Goal: Download file/media

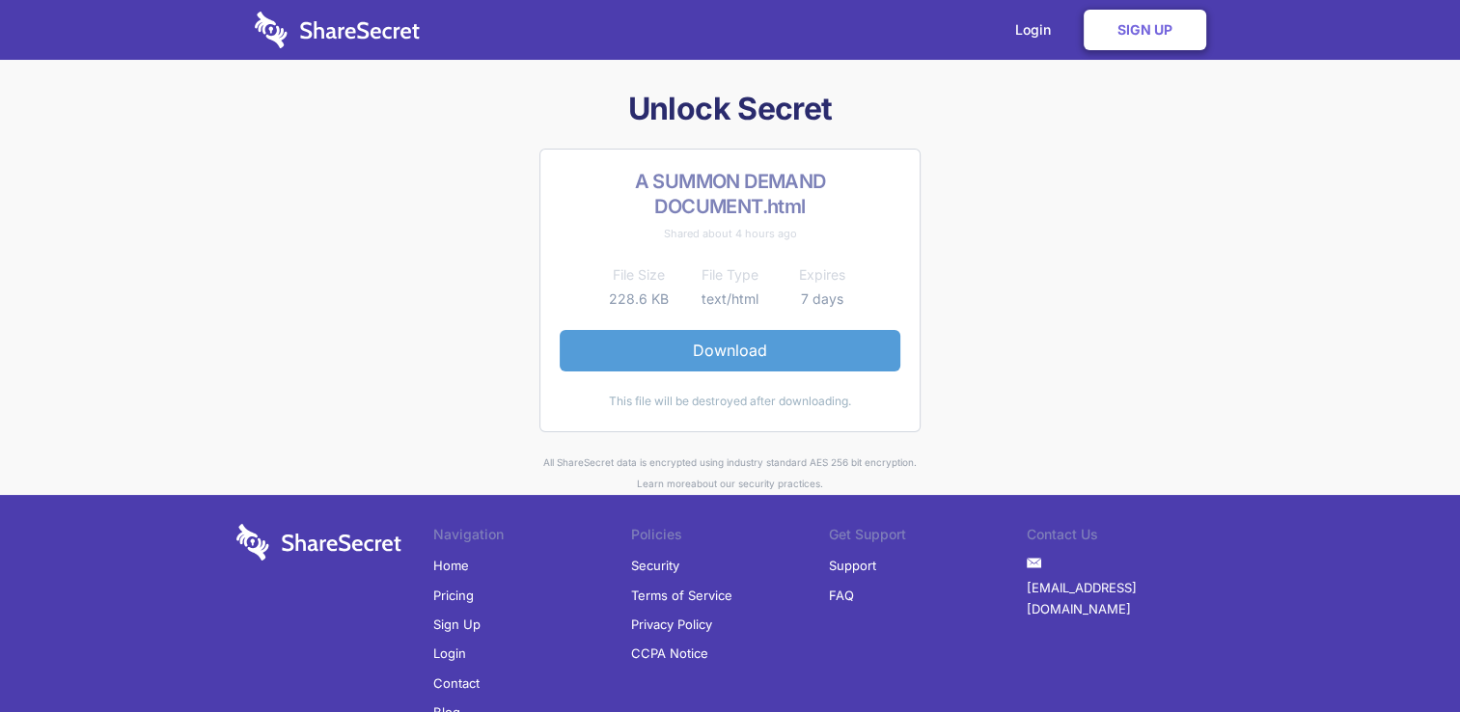
drag, startPoint x: 0, startPoint y: 0, endPoint x: 749, endPoint y: 350, distance: 826.8
click at [749, 350] on link "Download" at bounding box center [730, 350] width 341 height 41
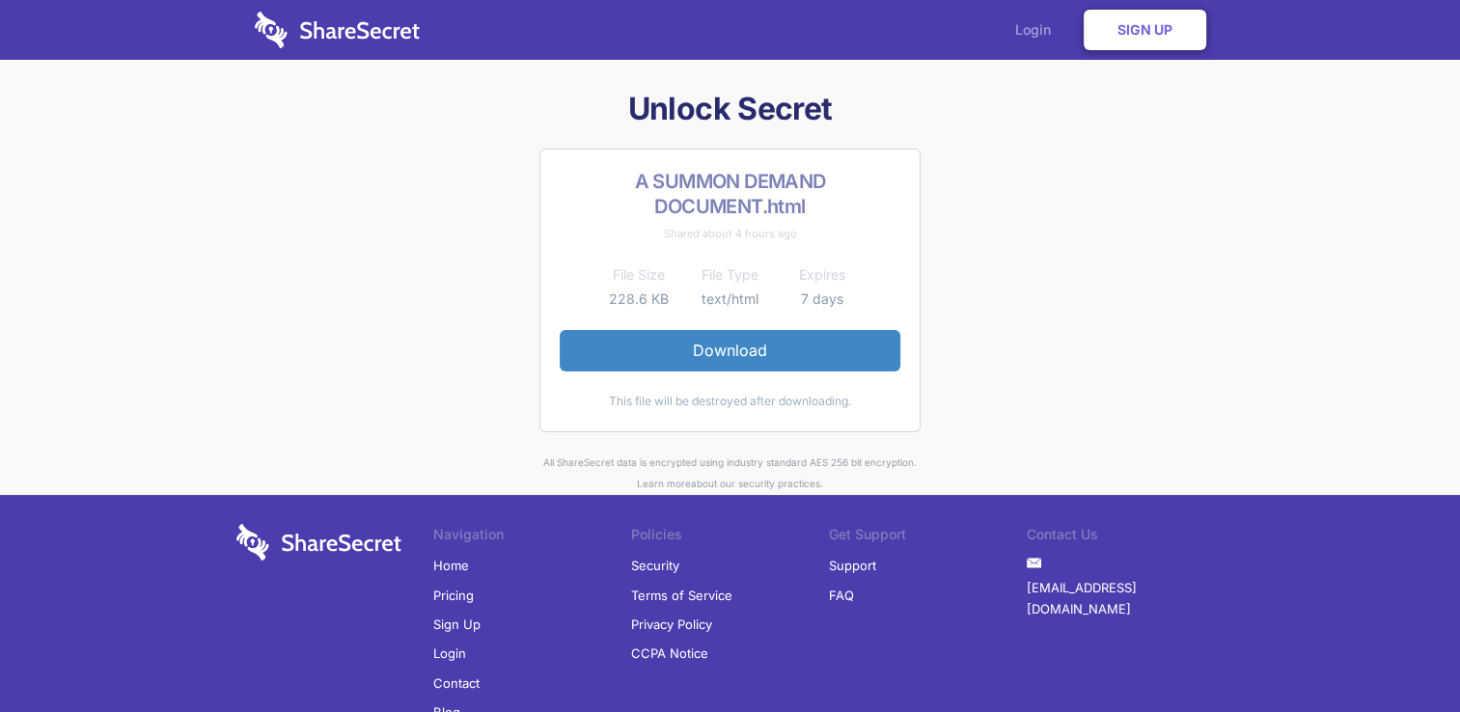
click at [1039, 29] on link "Login" at bounding box center [1038, 30] width 84 height 60
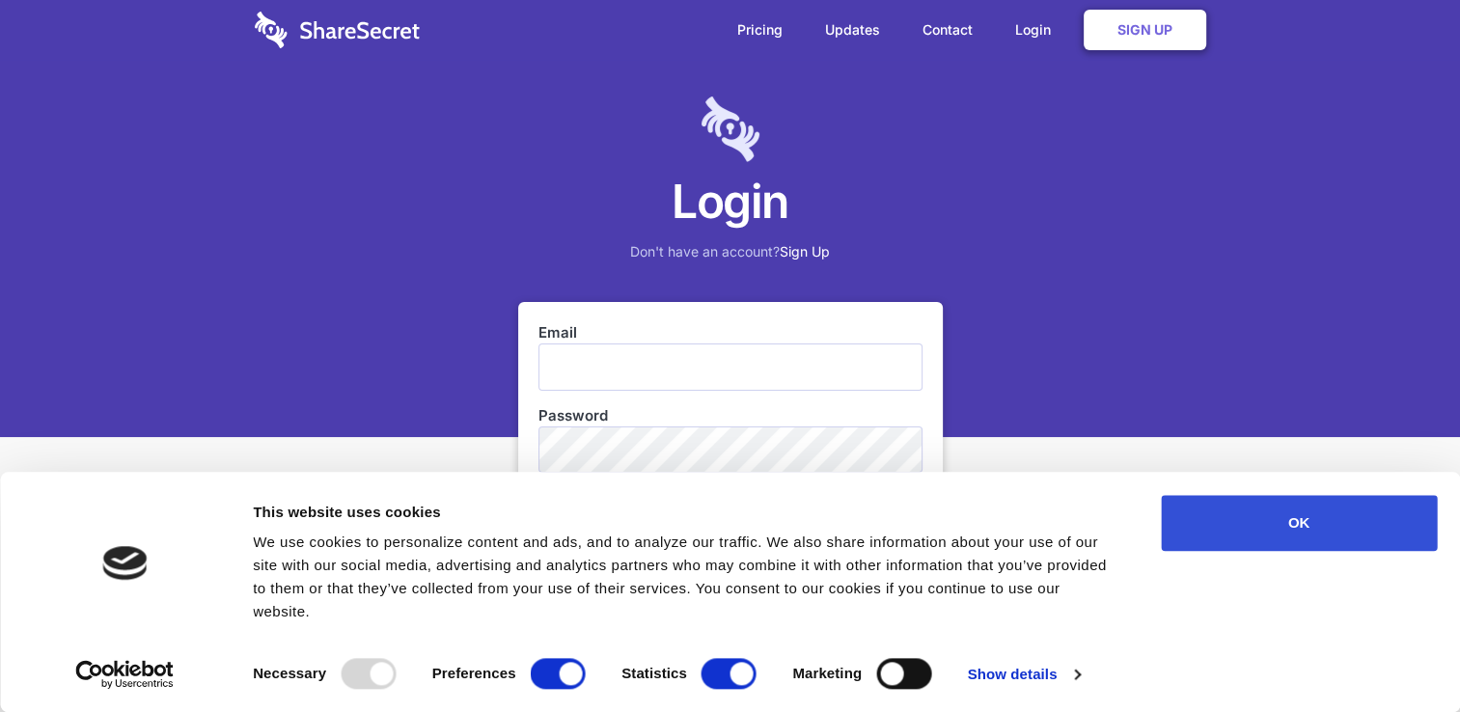
click at [1320, 541] on button "OK" at bounding box center [1299, 523] width 276 height 56
